Goal: Communication & Community: Answer question/provide support

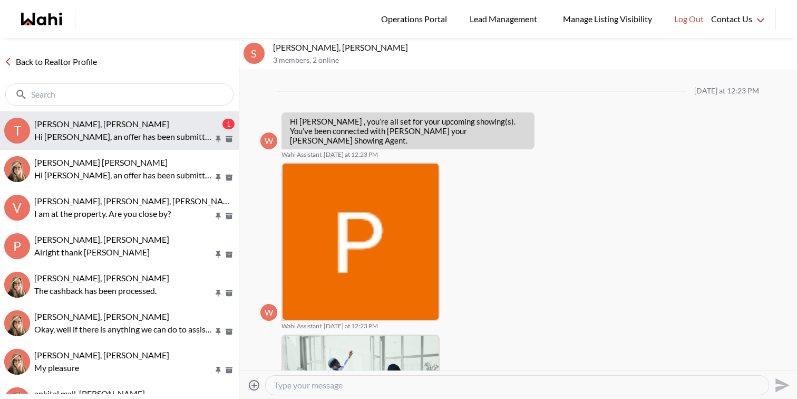
scroll to position [489, 0]
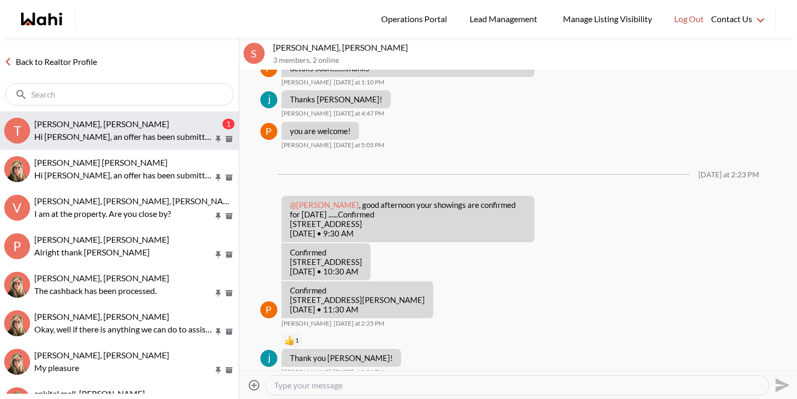
click at [144, 125] on div "Tanya Fita, Faraz, Michelle" at bounding box center [127, 124] width 186 height 11
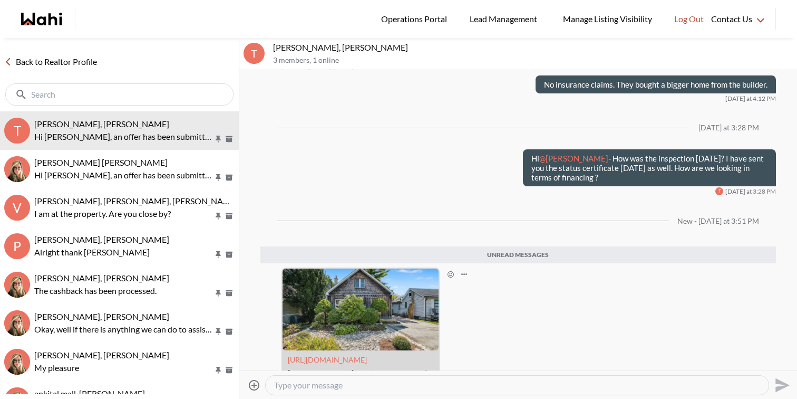
scroll to position [4486, 0]
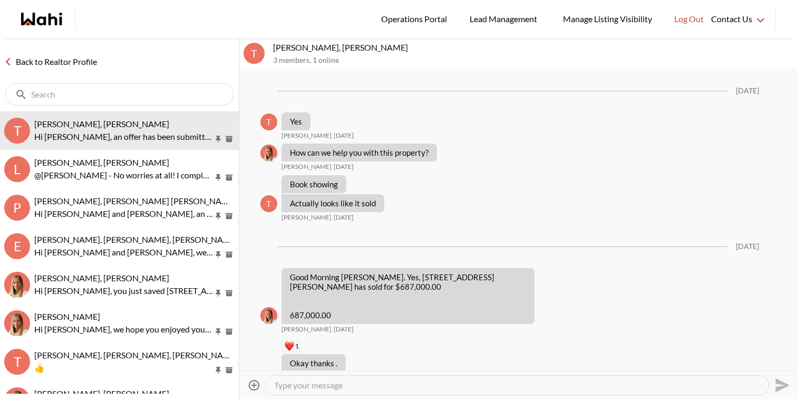
scroll to position [5744, 0]
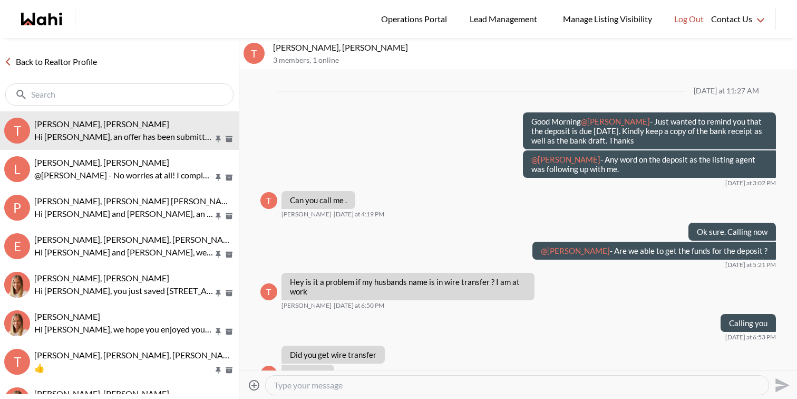
scroll to position [905, 0]
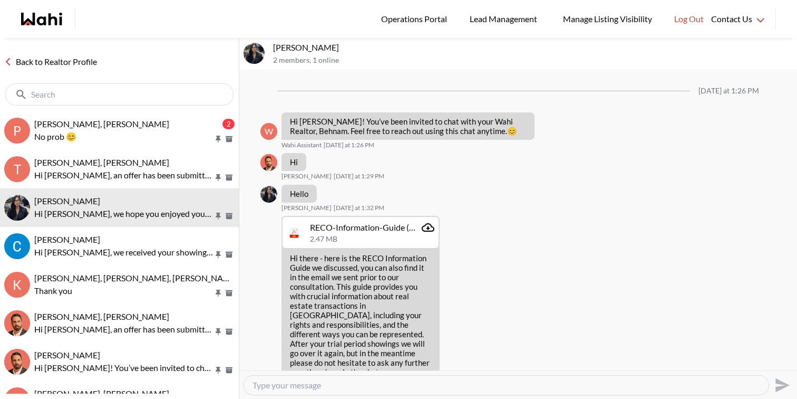
scroll to position [746, 0]
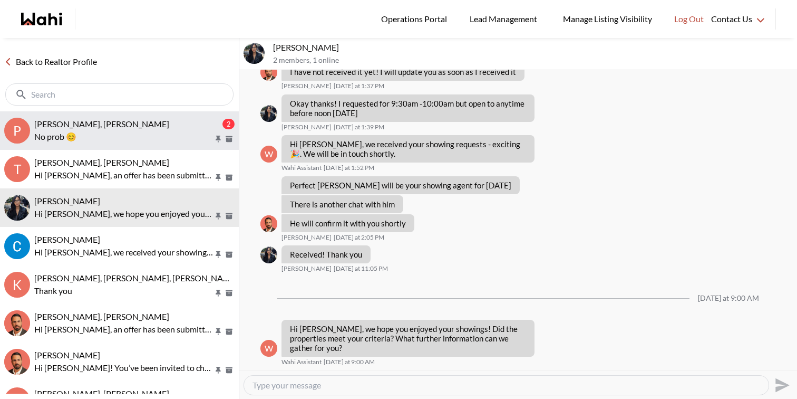
click at [128, 132] on p "No prob 😊" at bounding box center [123, 136] width 179 height 13
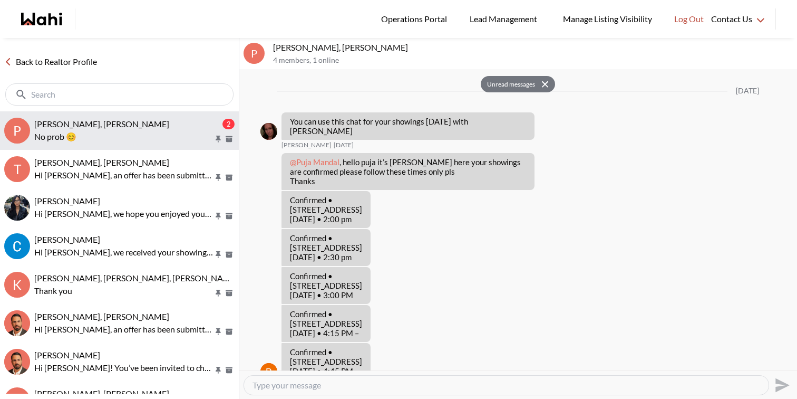
scroll to position [840, 0]
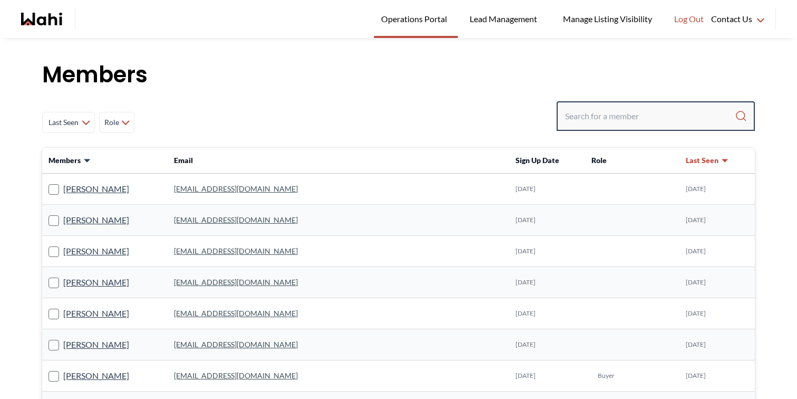
click at [614, 109] on input "Search input" at bounding box center [650, 115] width 170 height 19
paste input "[EMAIL_ADDRESS][DOMAIN_NAME]"
type input "[EMAIL_ADDRESS][DOMAIN_NAME]"
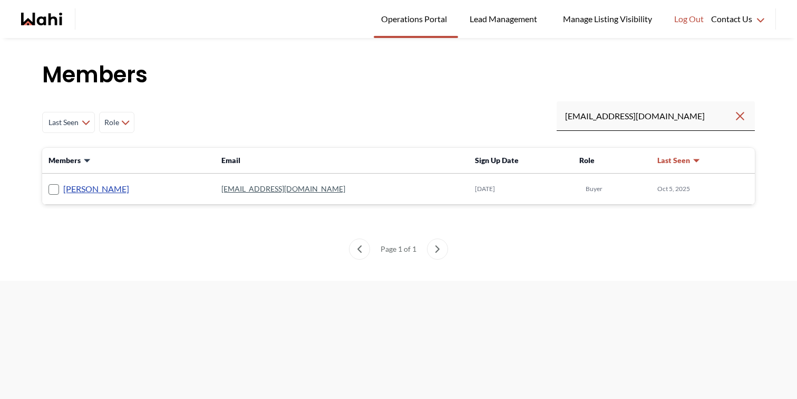
click at [91, 192] on link "Manuel Ramírez" at bounding box center [96, 189] width 66 height 14
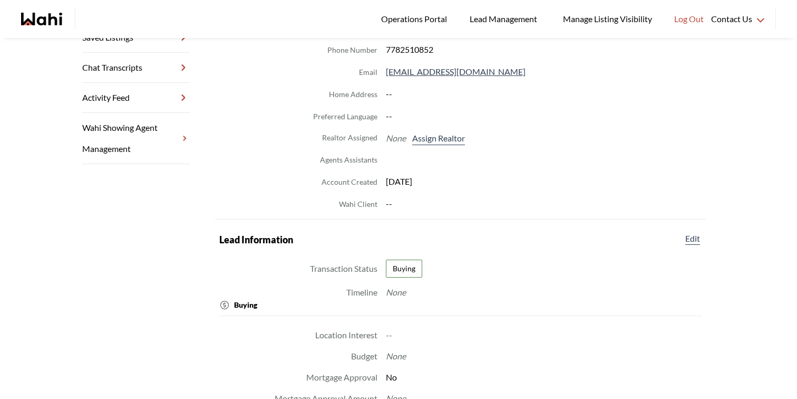
scroll to position [240, 0]
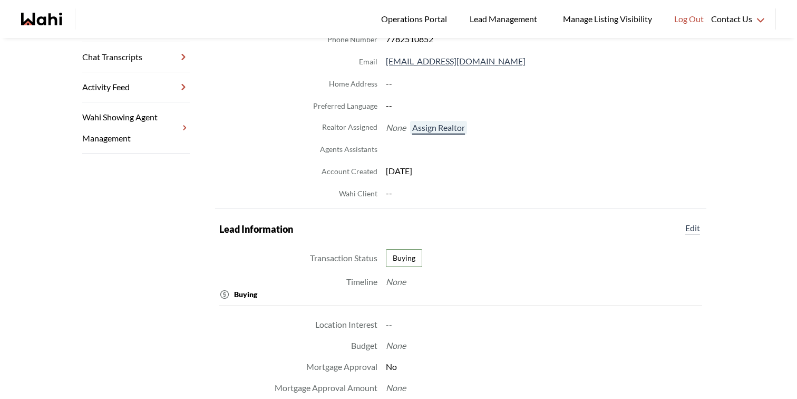
click at [424, 130] on button "Assign Realtor" at bounding box center [438, 128] width 57 height 14
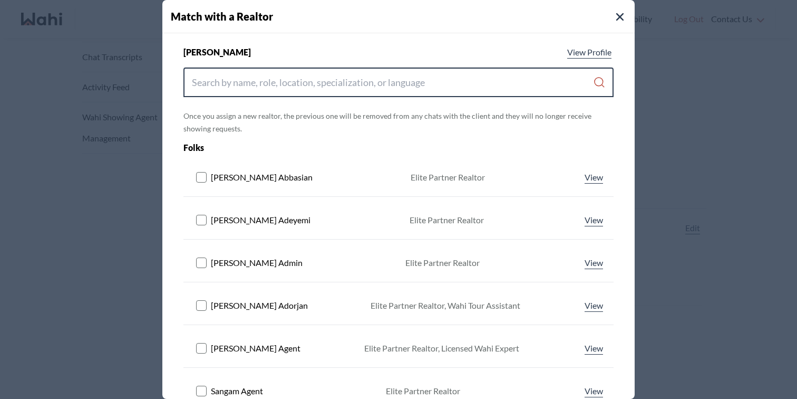
click at [404, 84] on input "Search input" at bounding box center [392, 82] width 401 height 19
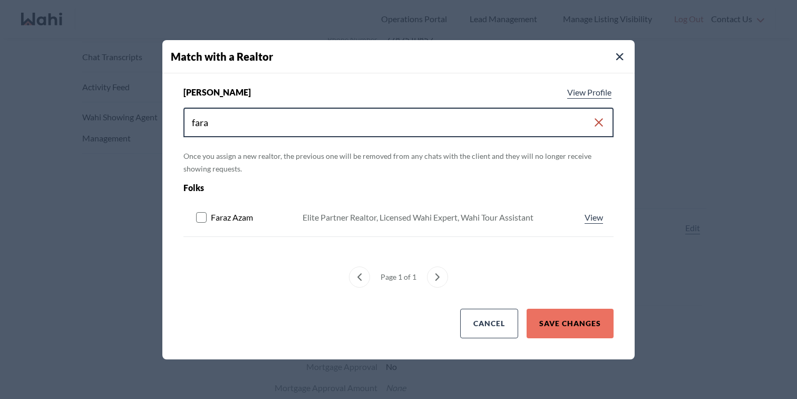
type input "fara"
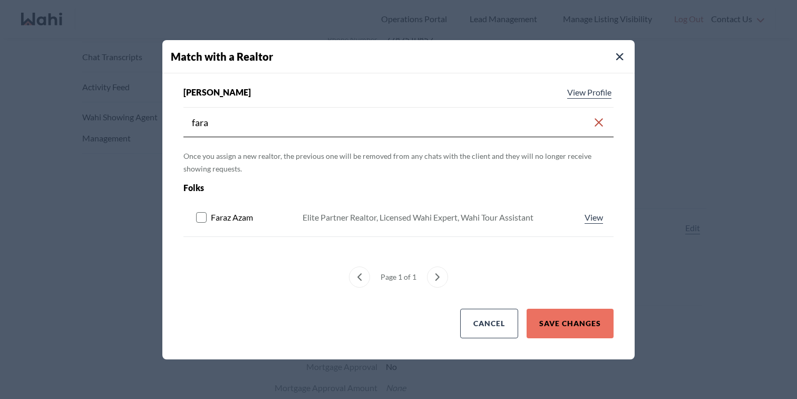
click at [197, 218] on rect at bounding box center [202, 217] width 10 height 10
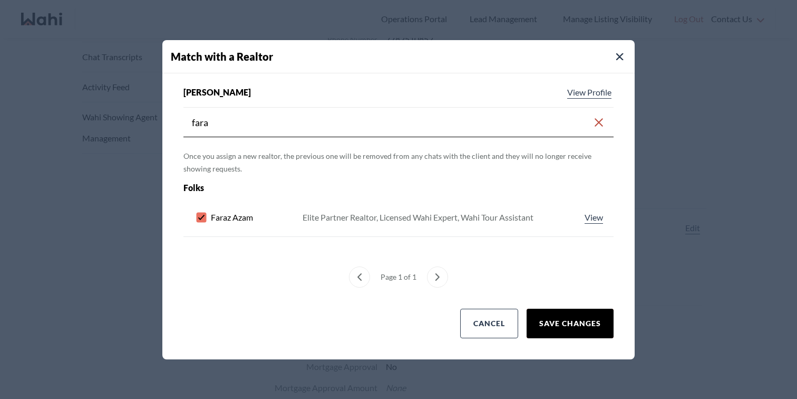
click at [603, 323] on button "Save Changes" at bounding box center [570, 323] width 87 height 30
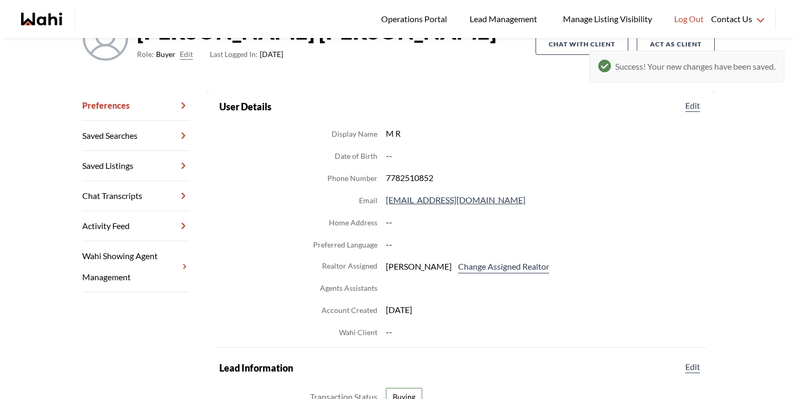
scroll to position [0, 0]
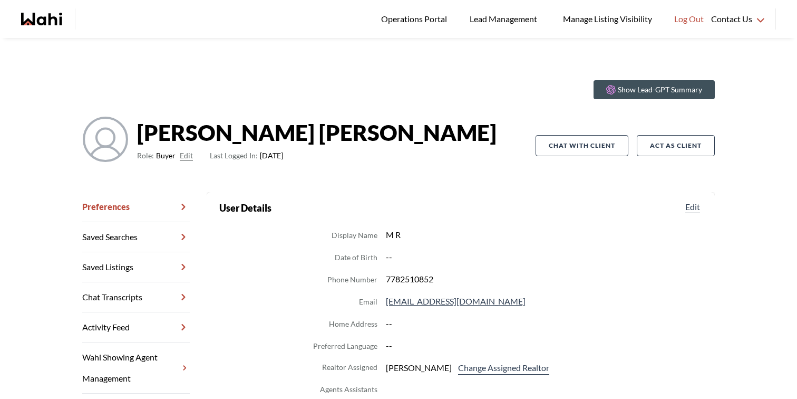
click at [134, 295] on link "Chat Transcripts" at bounding box center [136, 297] width 108 height 30
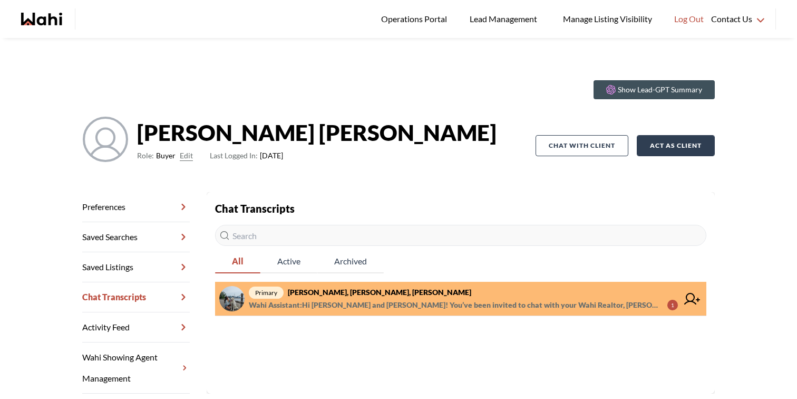
click at [667, 143] on button "Act as Client" at bounding box center [676, 145] width 78 height 21
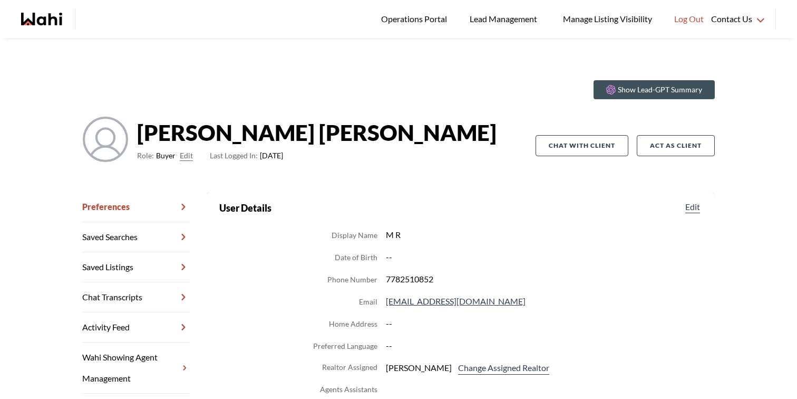
click at [28, 18] on icon "Wahi homepage" at bounding box center [28, 19] width 14 height 13
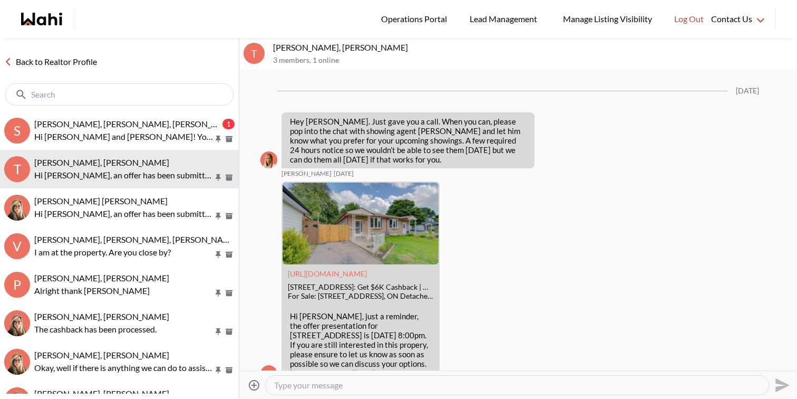
scroll to position [4486, 0]
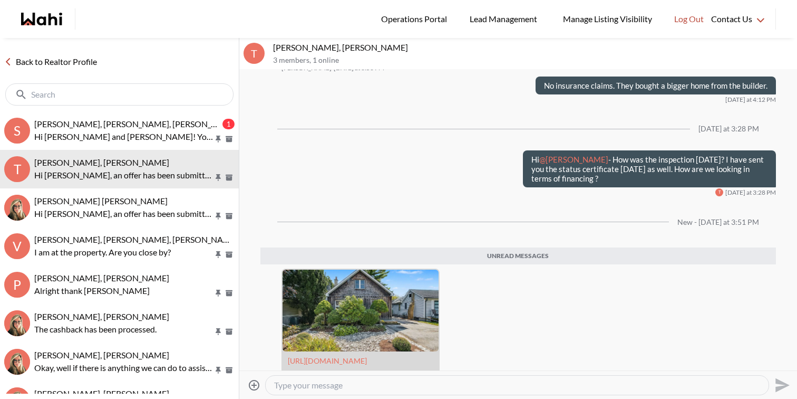
click at [177, 141] on p "Hi Sandra and Manuel! You’ve been invited to chat with your Wahi Realtor, Faraz…" at bounding box center [123, 136] width 179 height 13
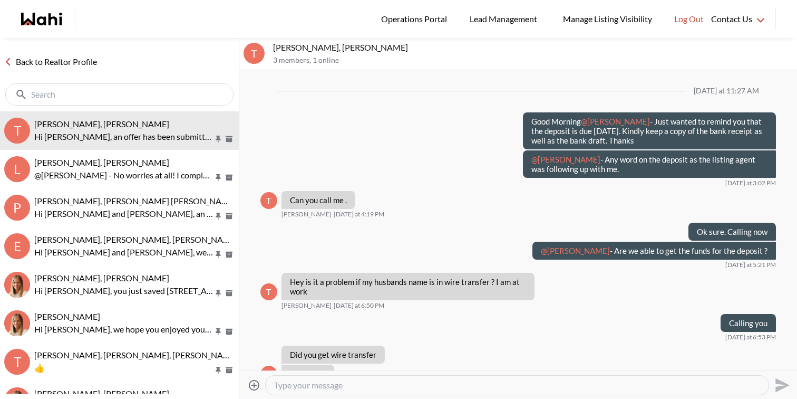
scroll to position [905, 0]
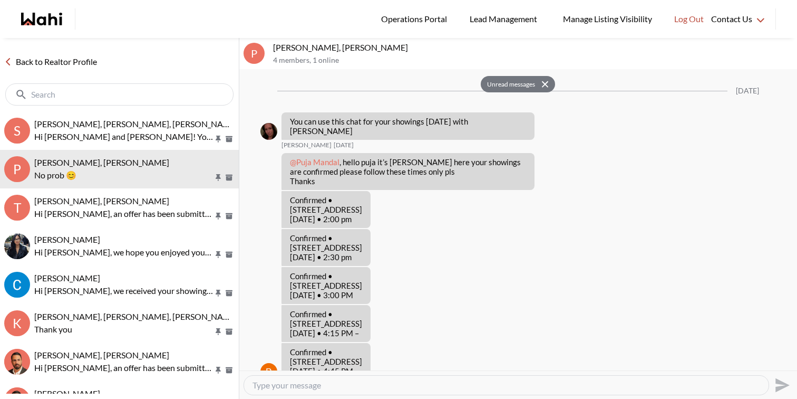
scroll to position [840, 0]
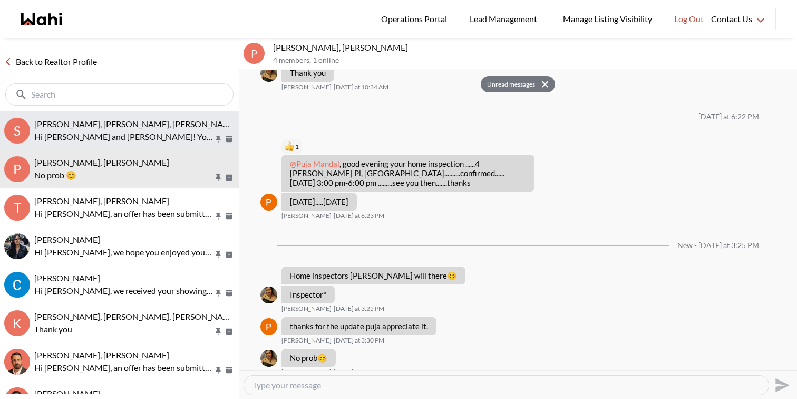
click at [118, 125] on span "[PERSON_NAME], [PERSON_NAME], [PERSON_NAME]" at bounding box center [136, 124] width 204 height 10
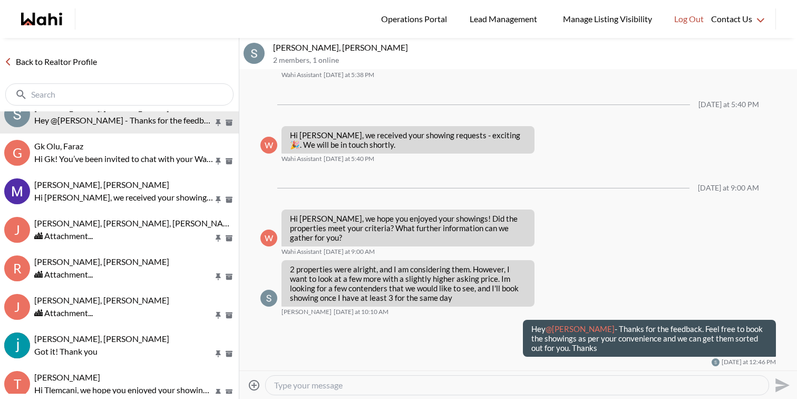
scroll to position [171, 0]
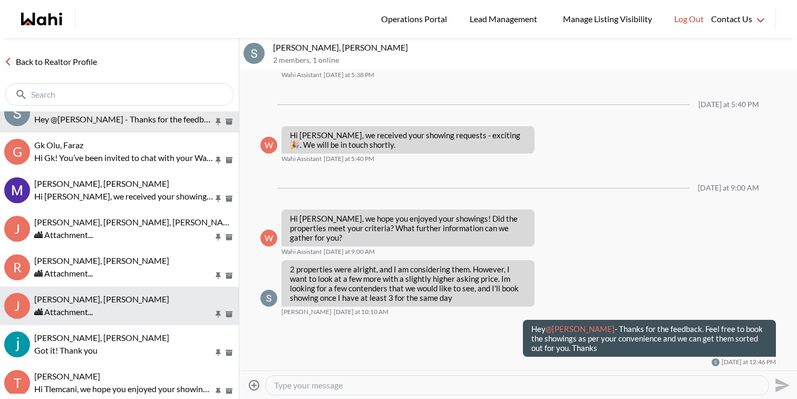
click at [124, 298] on div "[PERSON_NAME], [PERSON_NAME]" at bounding box center [134, 299] width 200 height 11
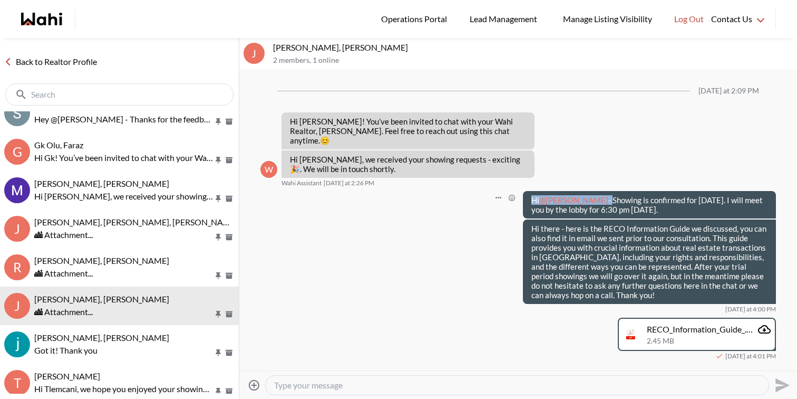
drag, startPoint x: 596, startPoint y: 193, endPoint x: 527, endPoint y: 187, distance: 69.4
click at [527, 191] on div "Hi @[PERSON_NAME] - Showing is confirmed for [DATE]. I will meet you by the lob…" at bounding box center [649, 204] width 253 height 27
copy p "Hi @[PERSON_NAME] -"
click at [413, 377] on div at bounding box center [517, 384] width 503 height 19
click at [413, 380] on textarea "Type your message" at bounding box center [517, 385] width 486 height 11
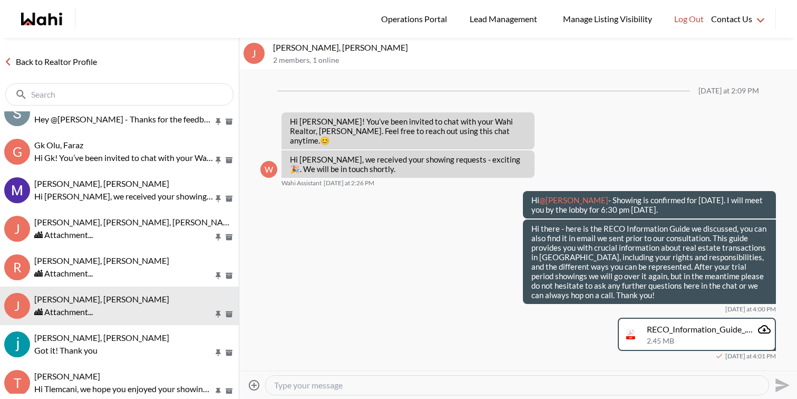
paste textarea "Hi @Jaime Zárate -"
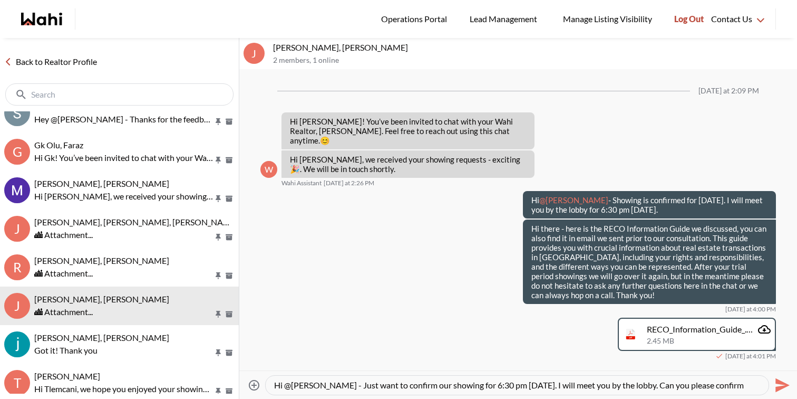
type textarea "Hi @[PERSON_NAME] - Just want to confirm our showing for 6:30 pm [DATE]. I will…"
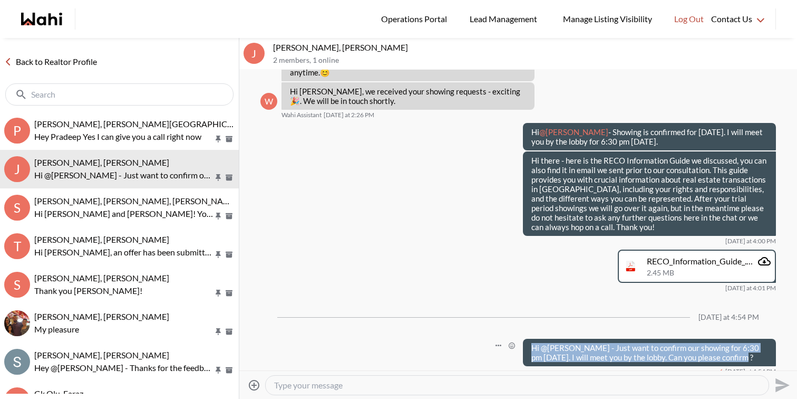
drag, startPoint x: 733, startPoint y: 353, endPoint x: 526, endPoint y: 335, distance: 208.5
click at [526, 338] on div "Hi @[PERSON_NAME] - Just want to confirm our showing for 6:30 pm [DATE]. I will…" at bounding box center [649, 351] width 253 height 27
copy p "Hi @[PERSON_NAME] - Just want to confirm our showing for 6:30 pm [DATE]. I will…"
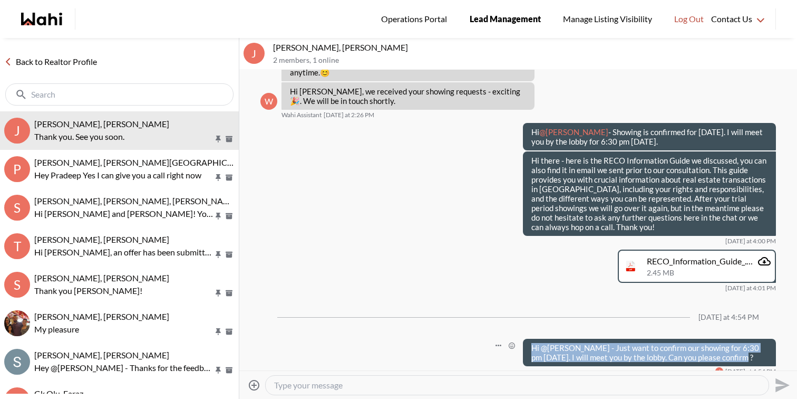
scroll to position [156, 0]
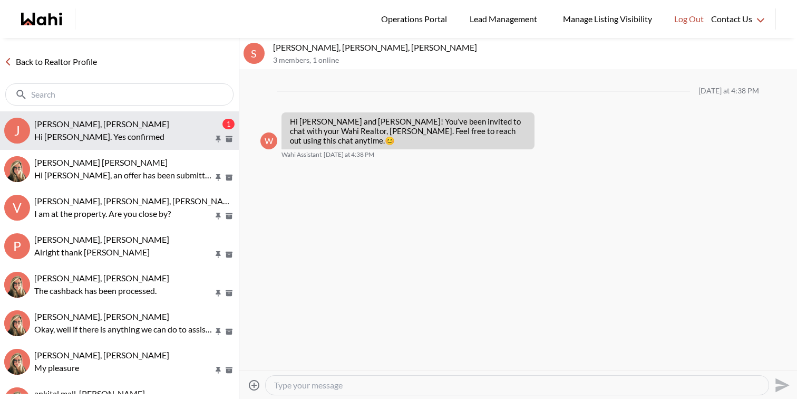
click at [130, 134] on p "Hi [PERSON_NAME]. Yes confirmed" at bounding box center [123, 136] width 179 height 13
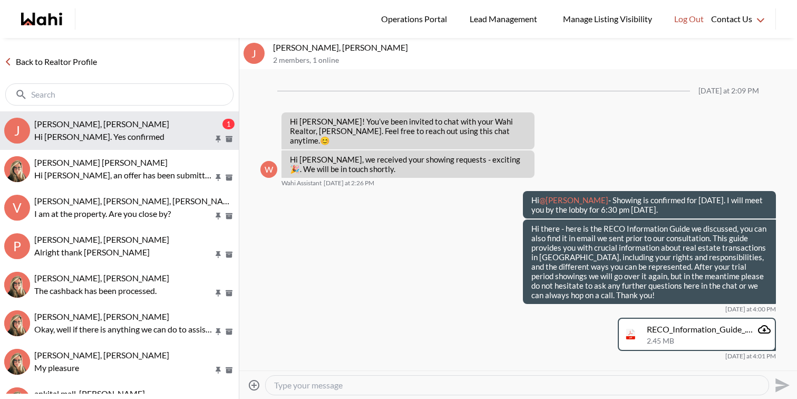
scroll to position [167, 0]
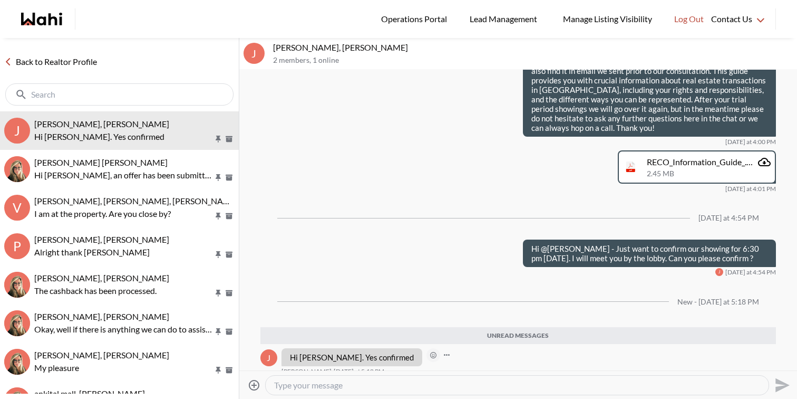
click at [432, 354] on icon "Open Reaction Selector" at bounding box center [433, 355] width 3 height 3
click at [362, 385] on textarea "Type your message" at bounding box center [517, 385] width 486 height 11
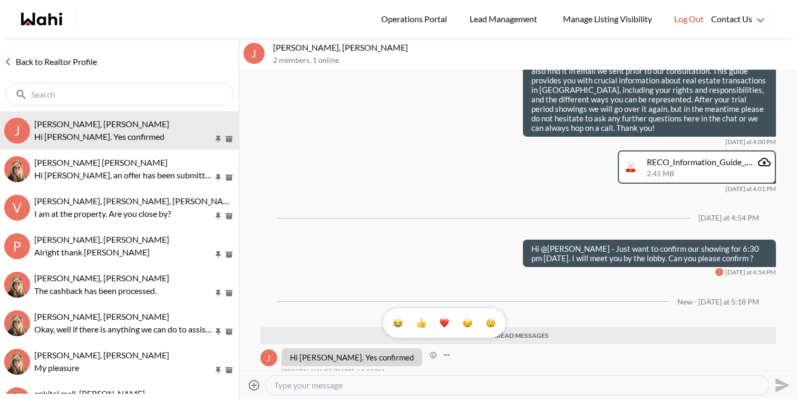
click at [362, 385] on textarea "Type your message" at bounding box center [517, 385] width 486 height 11
click at [626, 338] on div at bounding box center [518, 220] width 558 height 300
click at [431, 387] on textarea "Type your message" at bounding box center [517, 385] width 486 height 11
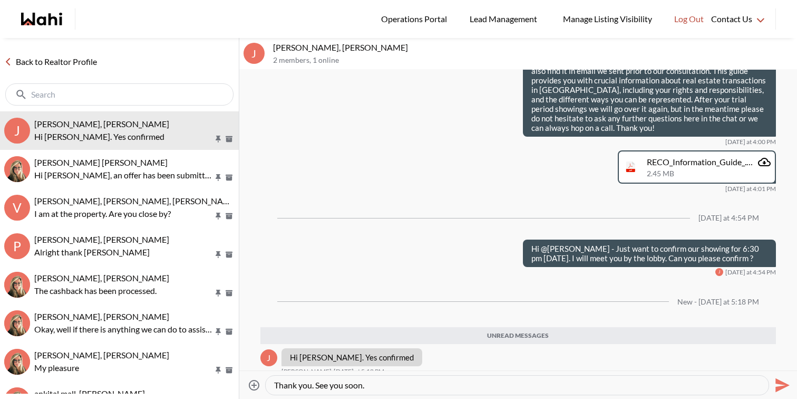
type textarea "Thank you. See you soon."
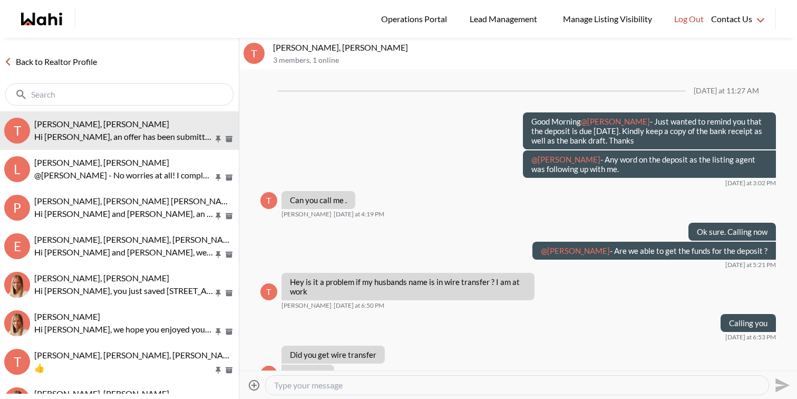
scroll to position [905, 0]
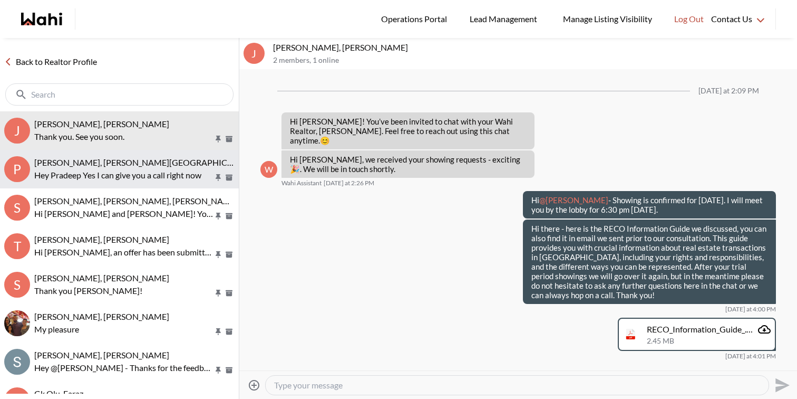
scroll to position [131, 0]
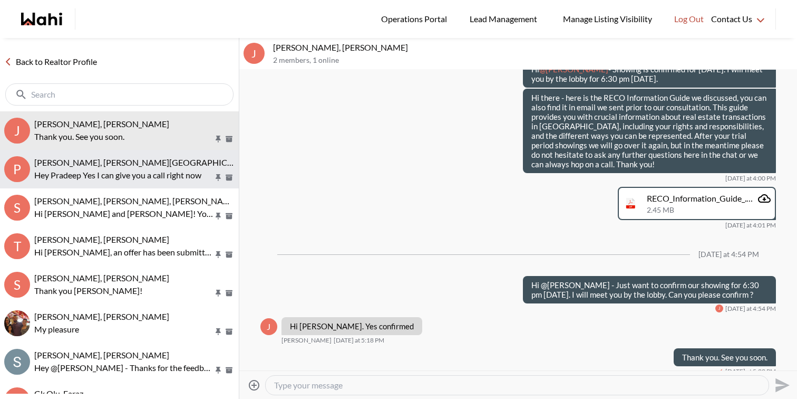
click at [163, 172] on p "Hey Pradeep Yes I can give you a call right now" at bounding box center [123, 175] width 179 height 13
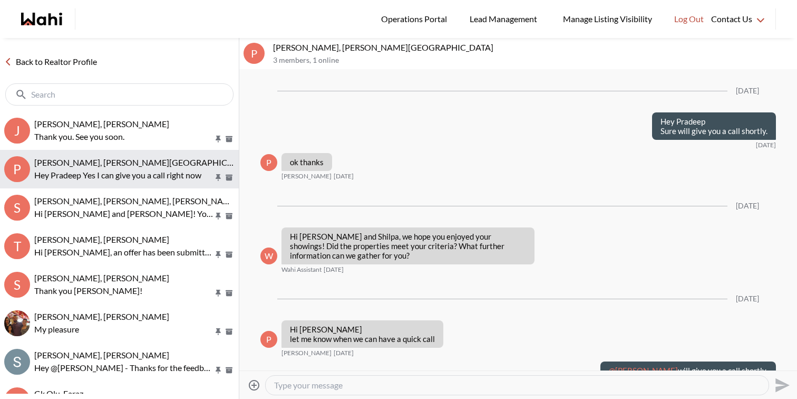
scroll to position [2200, 0]
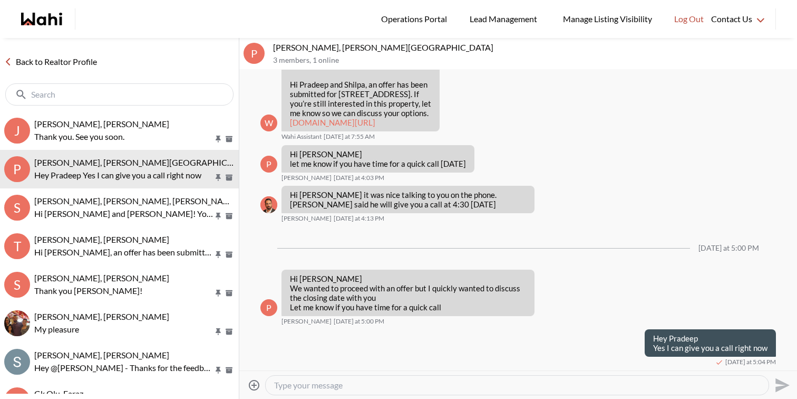
click at [505, 389] on textarea "Type your message" at bounding box center [517, 385] width 486 height 11
type textarea "s"
type textarea "Sent."
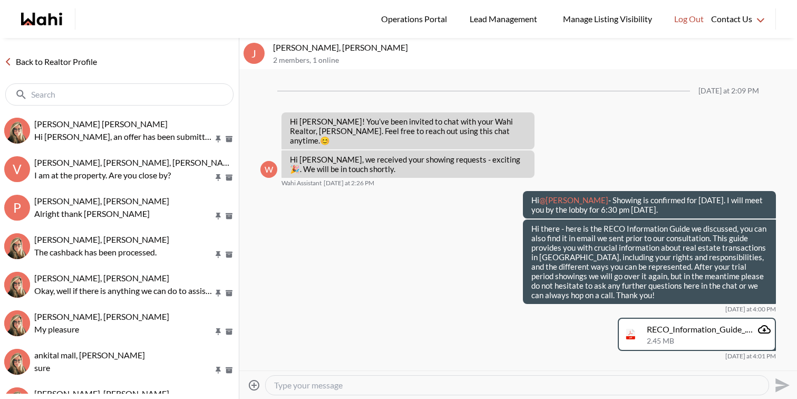
scroll to position [131, 0]
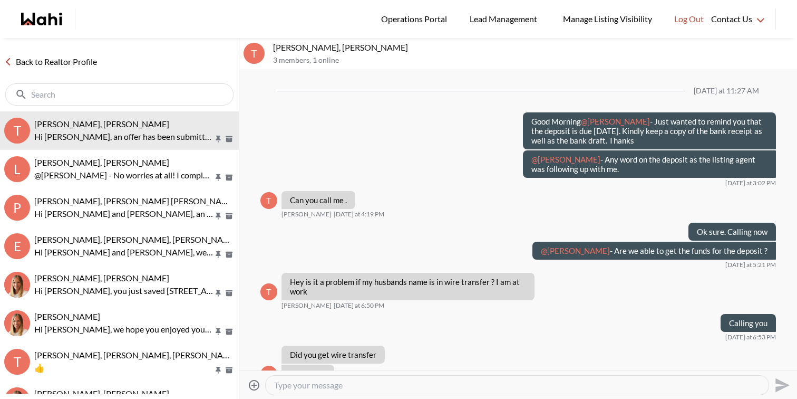
scroll to position [905, 0]
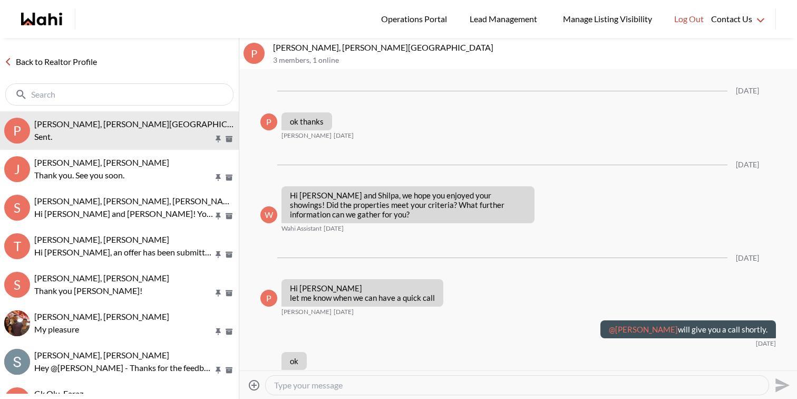
scroll to position [2178, 0]
